Goal: Transaction & Acquisition: Purchase product/service

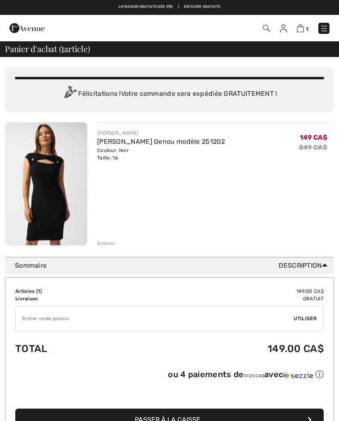
click at [114, 158] on div "Couleur: Noir Taille: 16" at bounding box center [161, 154] width 128 height 15
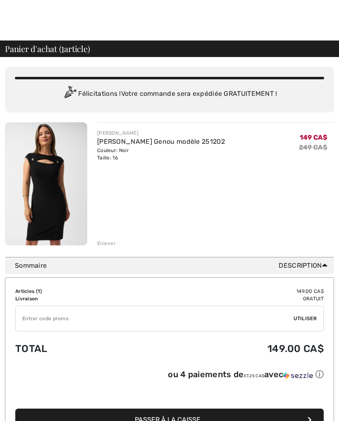
click at [59, 188] on img at bounding box center [46, 183] width 82 height 123
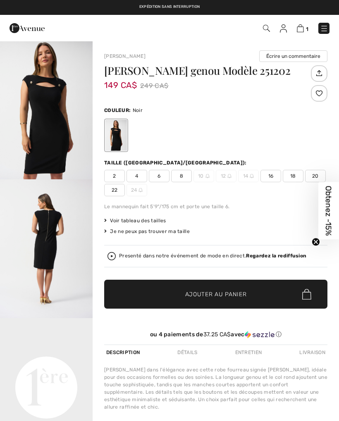
checkbox input "true"
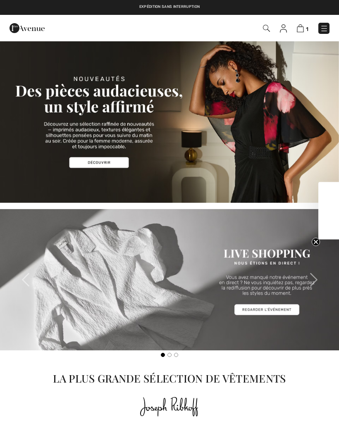
checkbox input "true"
click at [320, 27] on img at bounding box center [324, 28] width 8 height 8
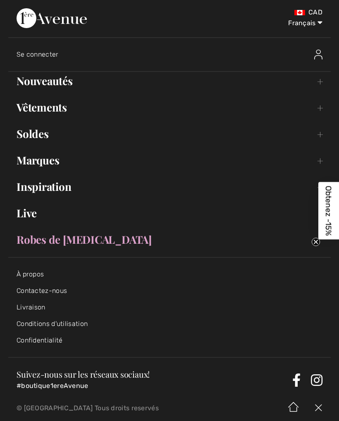
click at [73, 86] on link "Nouveautés Toggle submenu" at bounding box center [169, 81] width 322 height 18
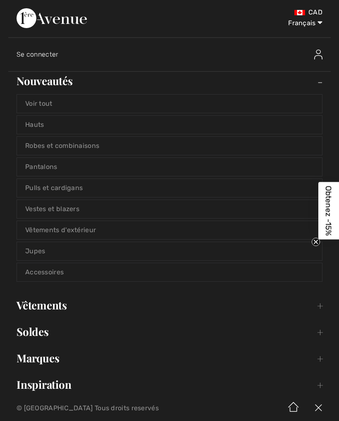
click at [66, 127] on link "Hauts" at bounding box center [169, 125] width 305 height 18
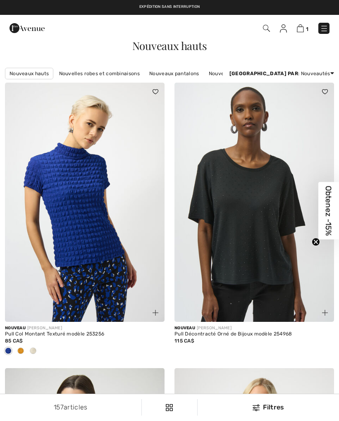
checkbox input "true"
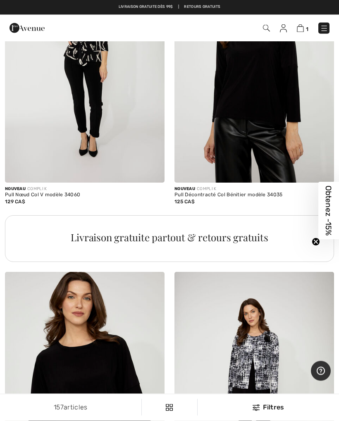
scroll to position [1522, 0]
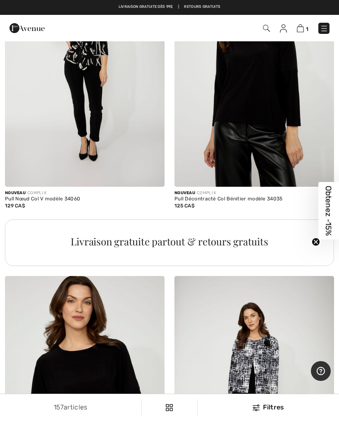
click at [324, 29] on img at bounding box center [324, 28] width 8 height 8
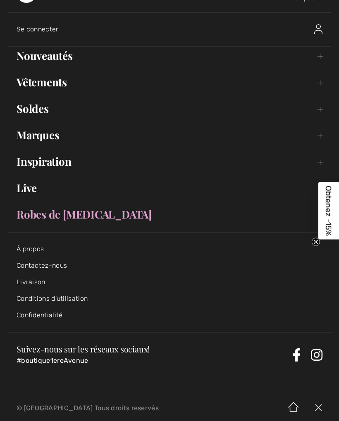
scroll to position [25, 0]
click at [72, 219] on link "Robes de [MEDICAL_DATA]" at bounding box center [169, 215] width 322 height 18
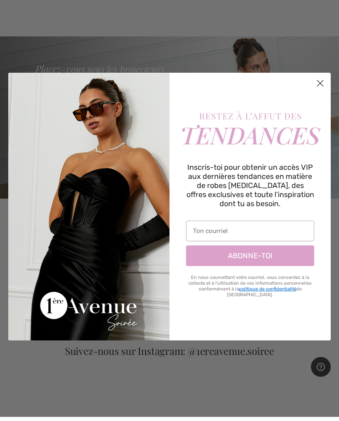
scroll to position [4, 0]
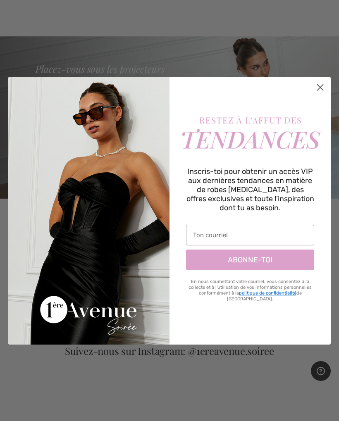
click at [323, 85] on circle "Close dialog" at bounding box center [320, 87] width 14 height 14
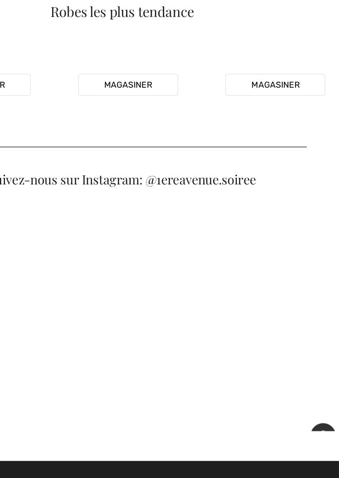
scroll to position [110, 0]
click at [115, 155] on video "Your browser does not support the video tag." at bounding box center [169, 170] width 109 height 54
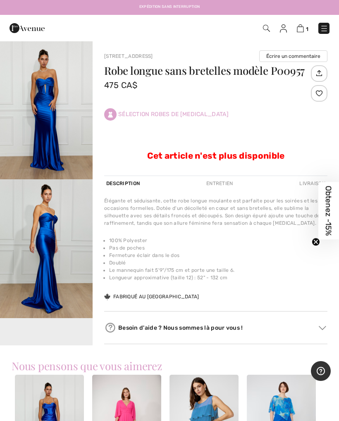
scroll to position [2, 0]
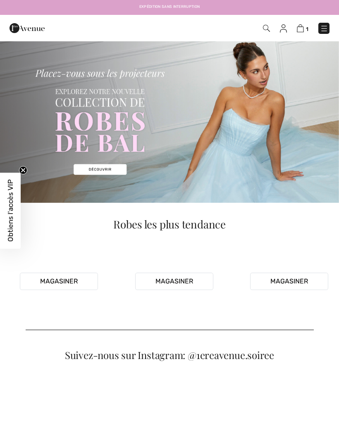
checkbox input "true"
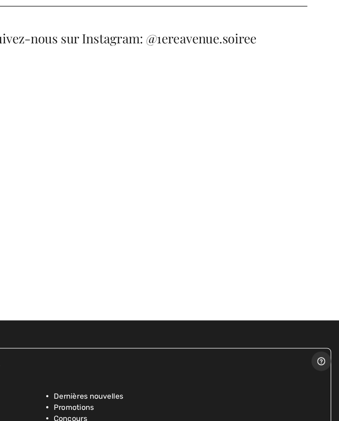
scroll to position [141, 0]
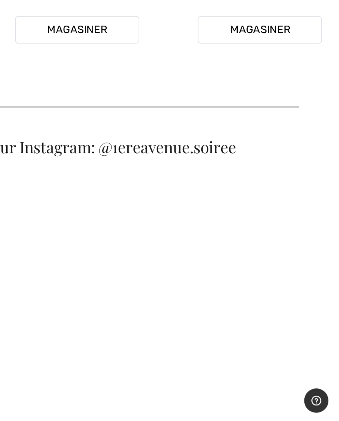
click at [230, 112] on video "Your browser does not support the video tag." at bounding box center [284, 139] width 109 height 54
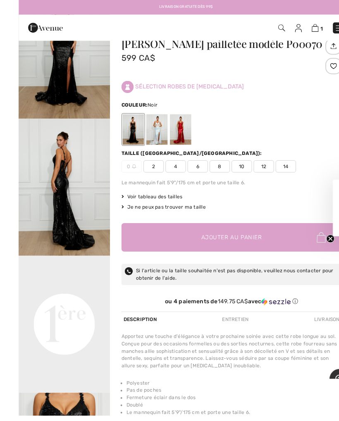
scroll to position [30, 0]
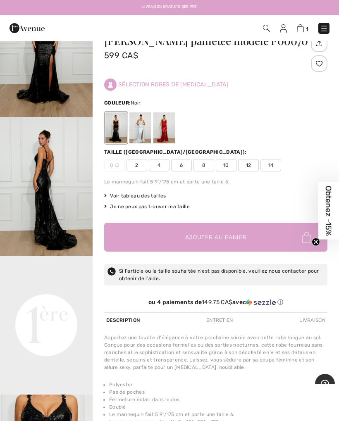
click at [275, 166] on span "14" at bounding box center [270, 165] width 21 height 12
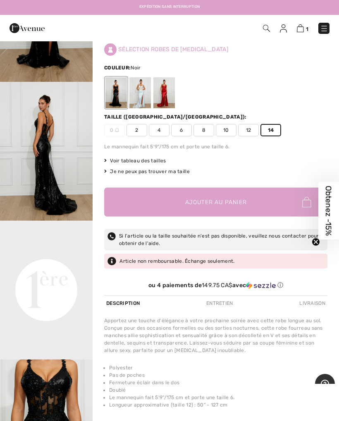
scroll to position [0, 0]
